Goal: Book appointment/travel/reservation

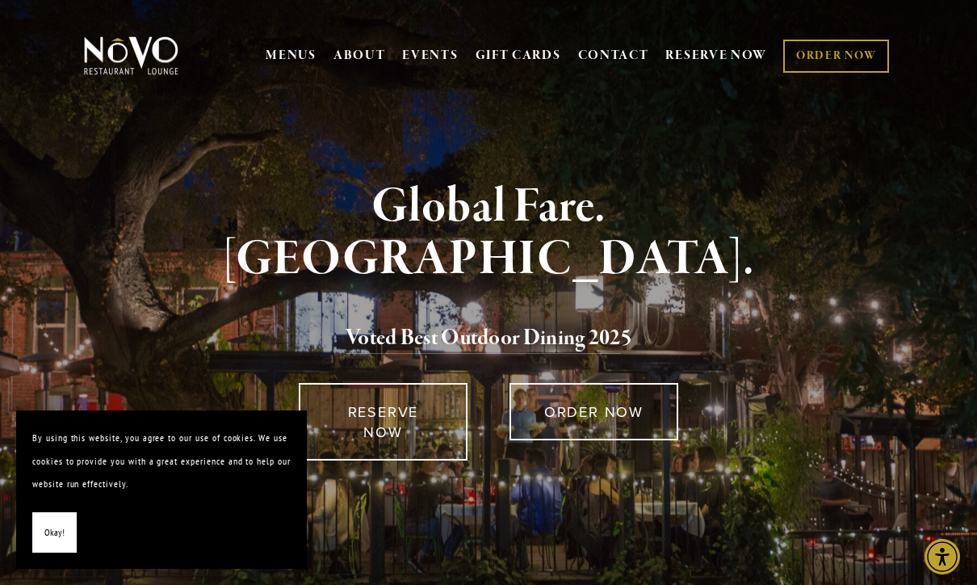
click at [49, 542] on span "Okay!" at bounding box center [54, 532] width 20 height 23
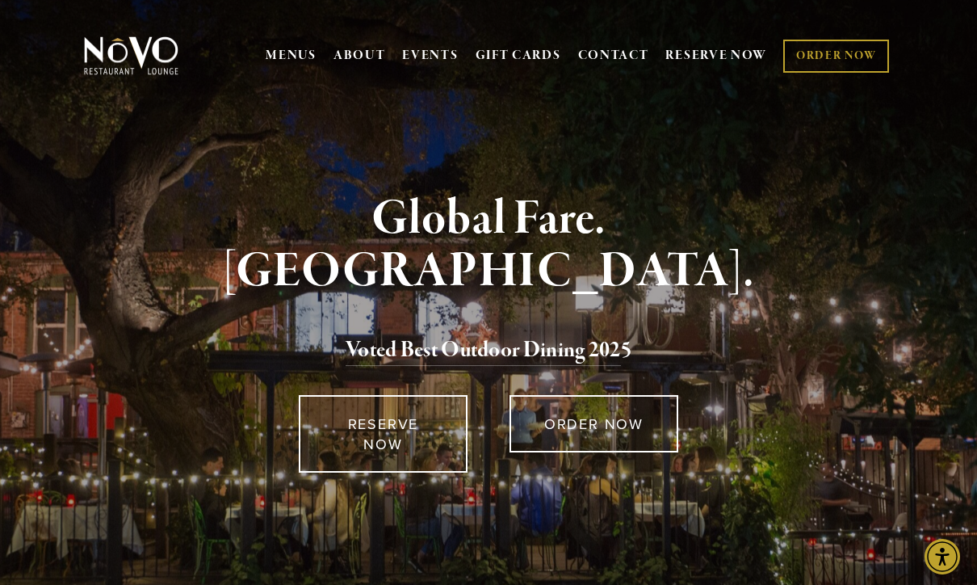
click at [718, 60] on link "RESERVE NOW" at bounding box center [717, 55] width 102 height 31
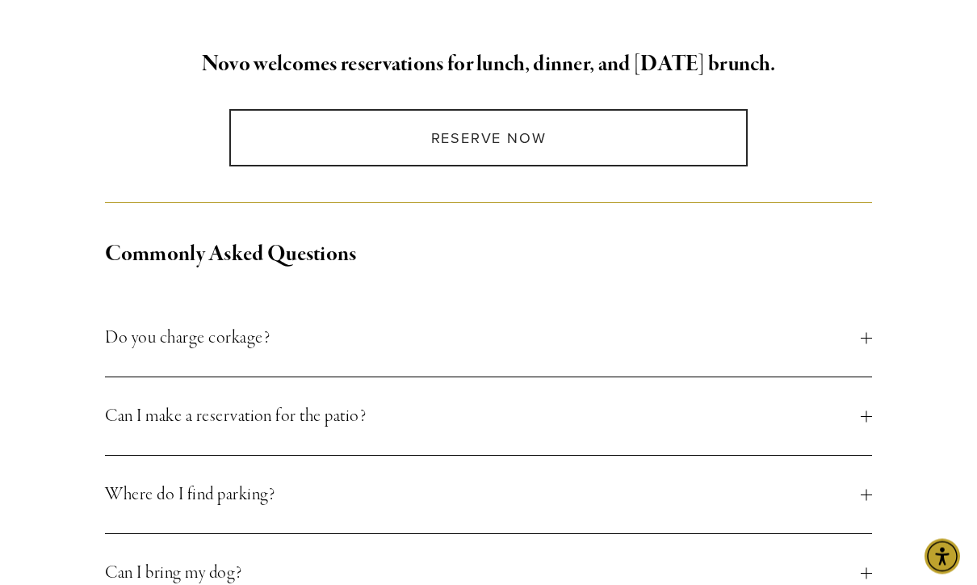
scroll to position [435, 0]
click at [871, 409] on button "Can I make a reservation for the patio?" at bounding box center [488, 417] width 766 height 78
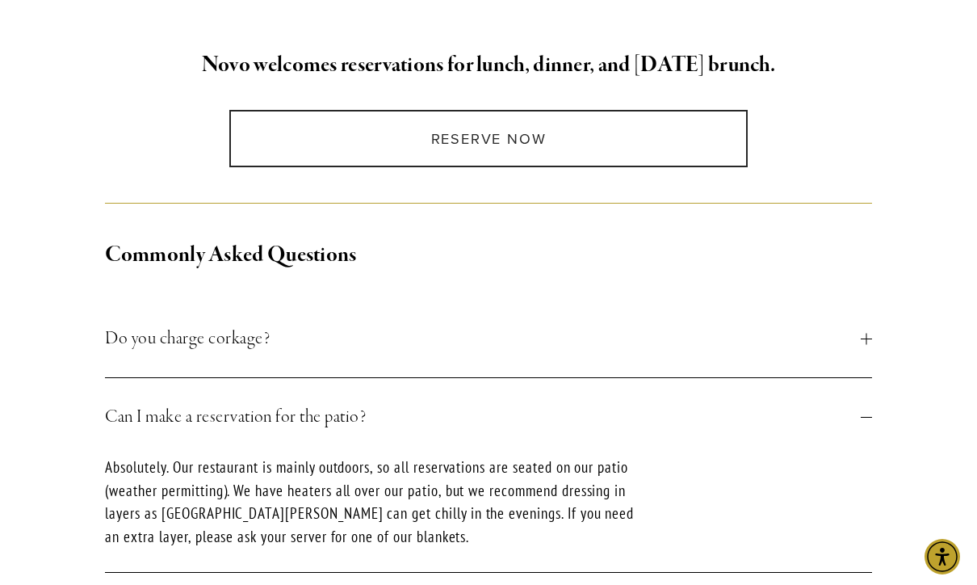
click at [300, 130] on link "Reserve Now" at bounding box center [488, 138] width 518 height 57
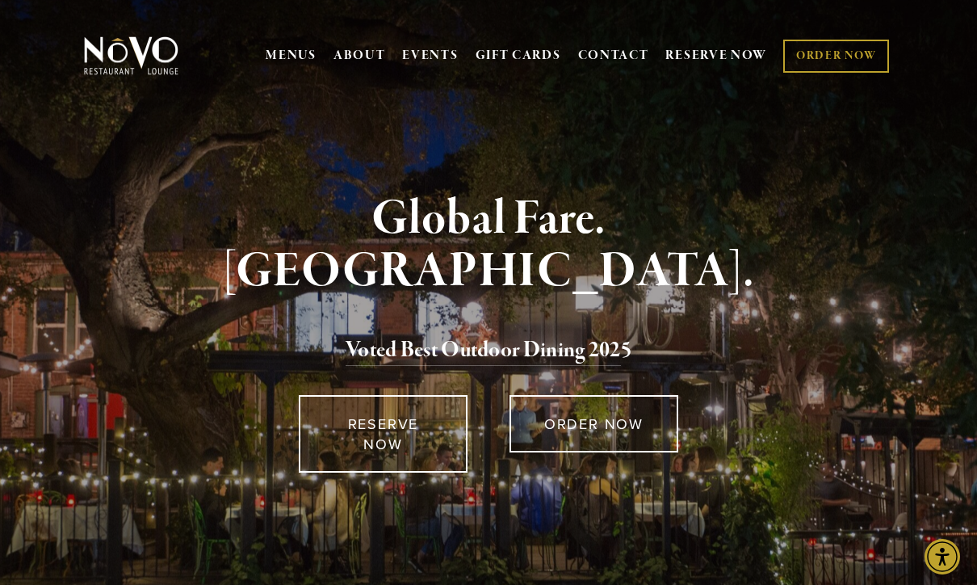
click at [712, 57] on link "RESERVE NOW" at bounding box center [717, 55] width 102 height 31
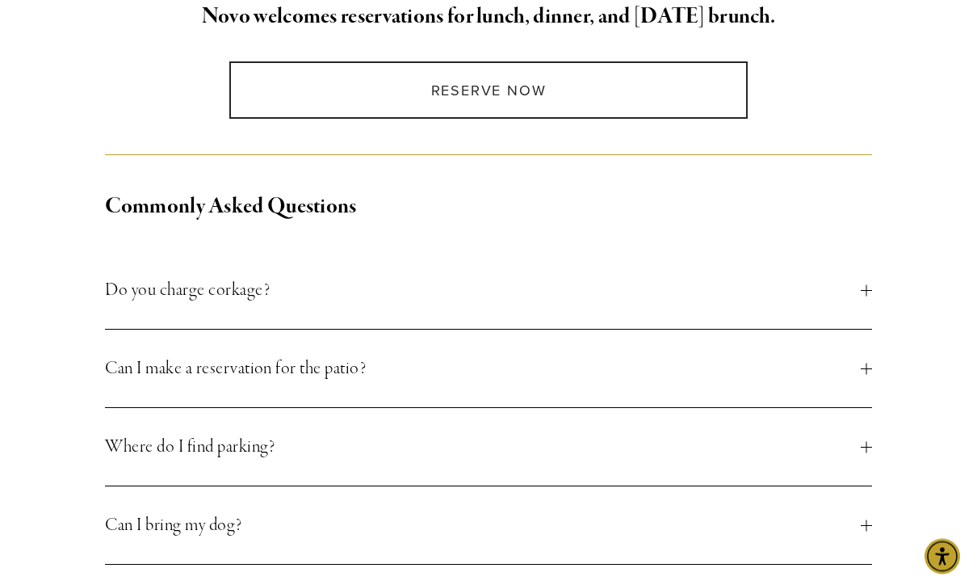
scroll to position [484, 0]
click at [865, 359] on button "Can I make a reservation for the patio?" at bounding box center [488, 369] width 766 height 78
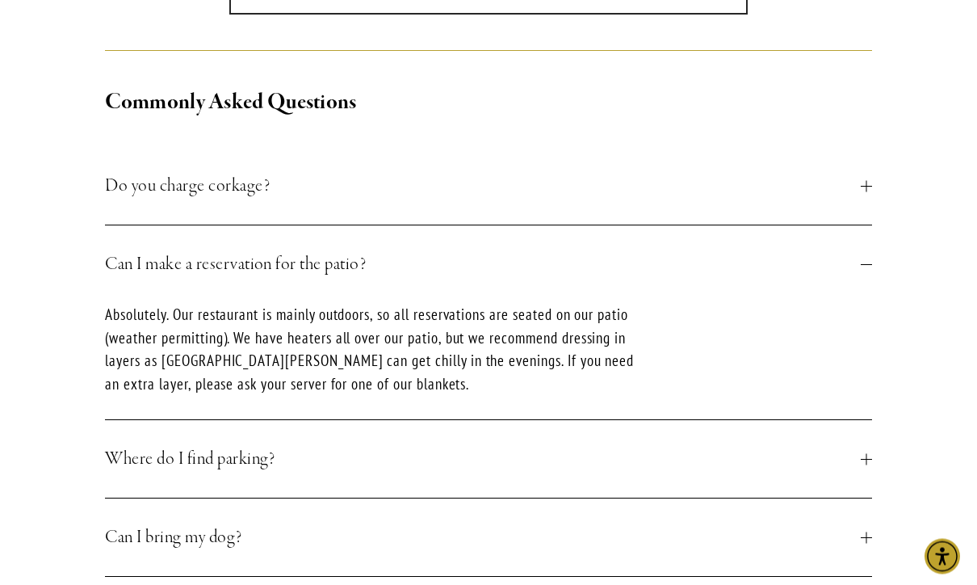
scroll to position [587, 0]
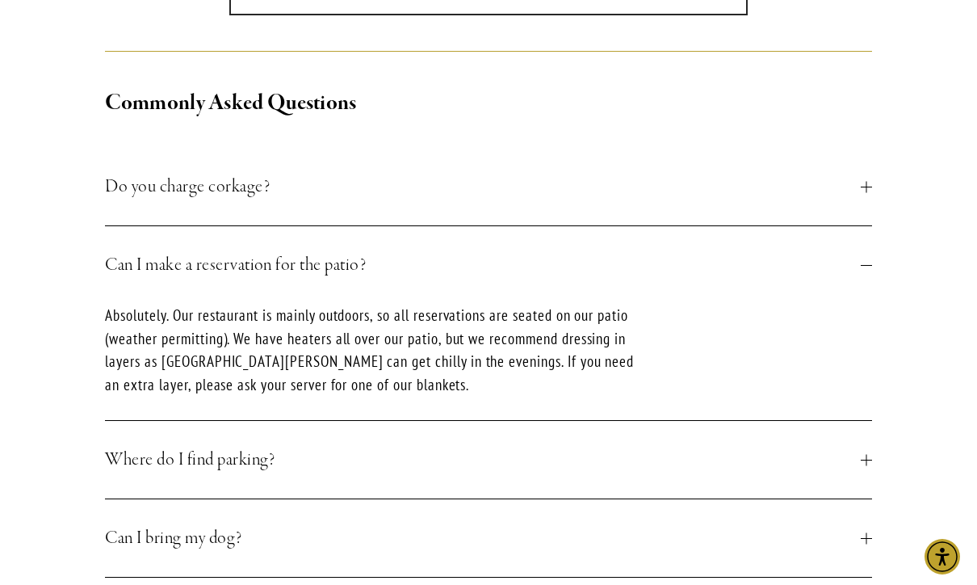
click at [861, 445] on button "Where do I find parking?" at bounding box center [488, 460] width 766 height 78
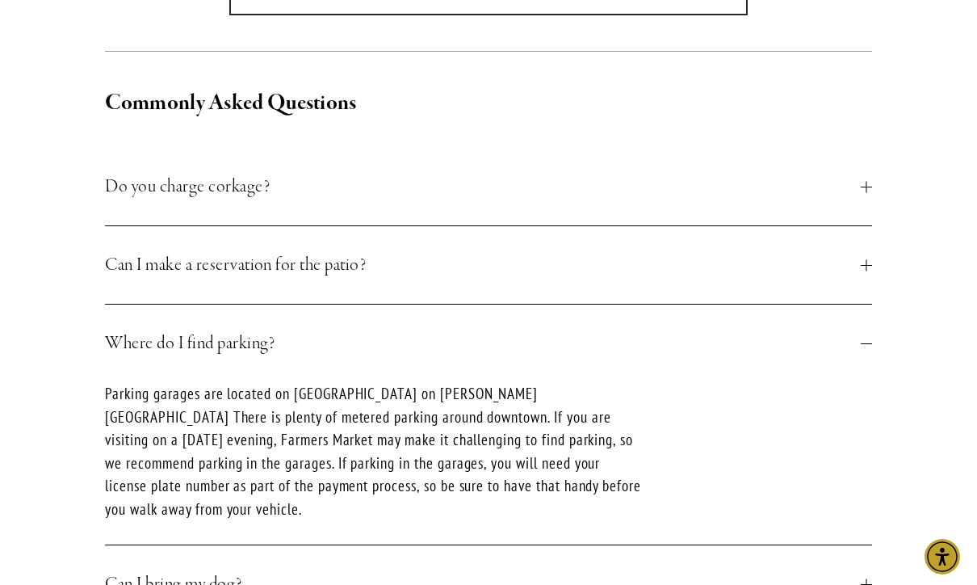
click at [139, 261] on span "Can I make a reservation for the patio?" at bounding box center [482, 264] width 755 height 29
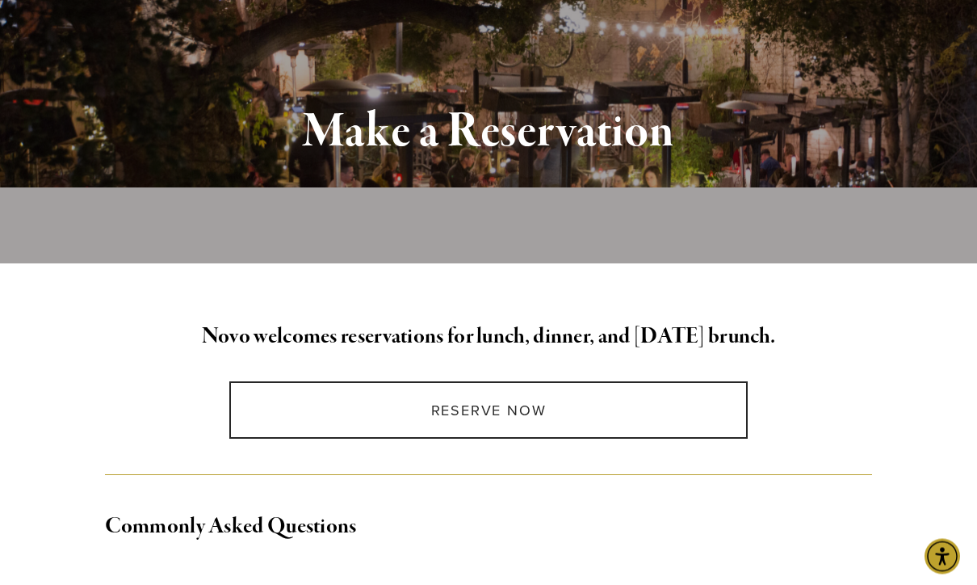
scroll to position [0, 0]
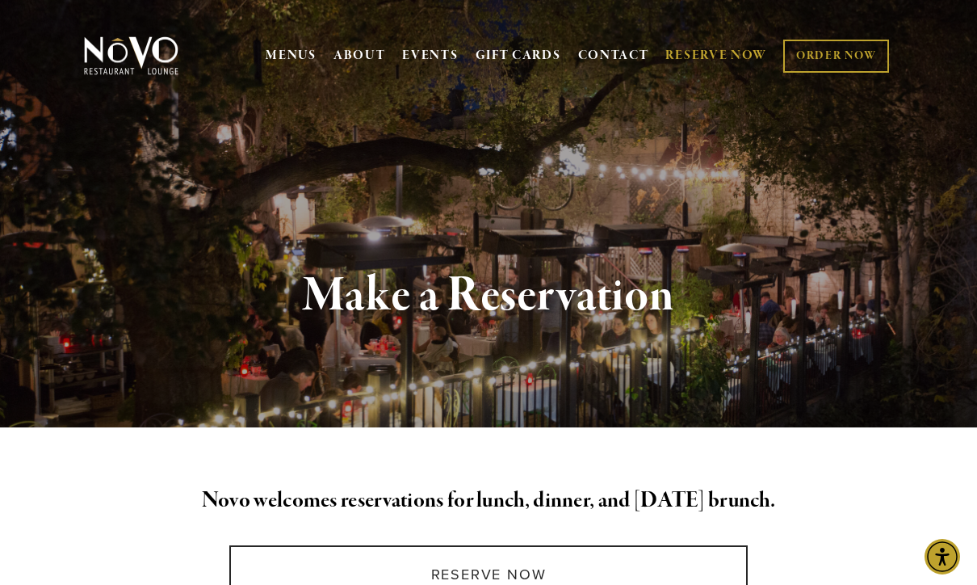
click at [127, 48] on img at bounding box center [131, 56] width 101 height 40
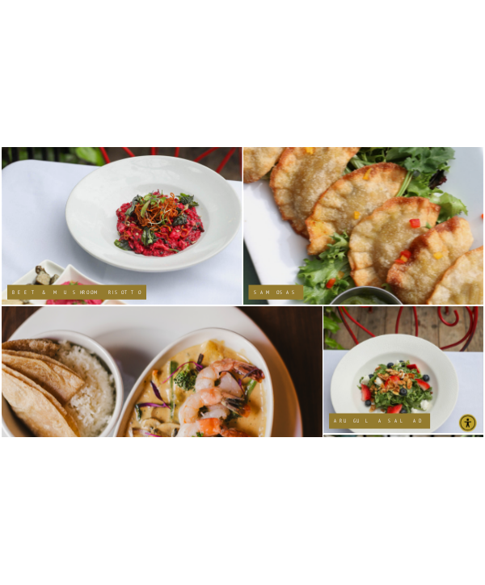
scroll to position [907, 0]
